Goal: Task Accomplishment & Management: Manage account settings

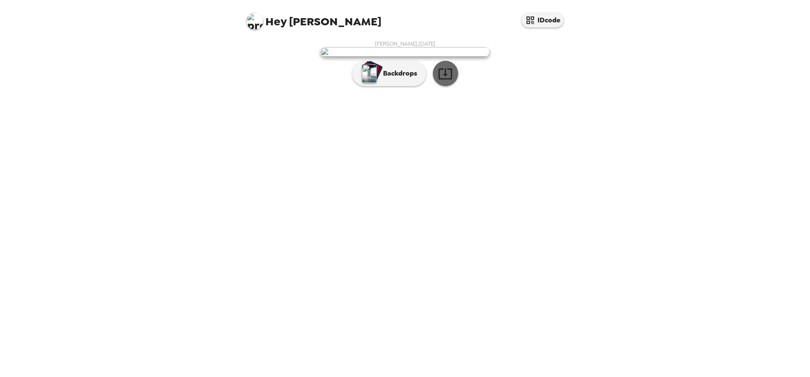
click at [447, 81] on icon "button" at bounding box center [445, 73] width 15 height 15
